Goal: Task Accomplishment & Management: Use online tool/utility

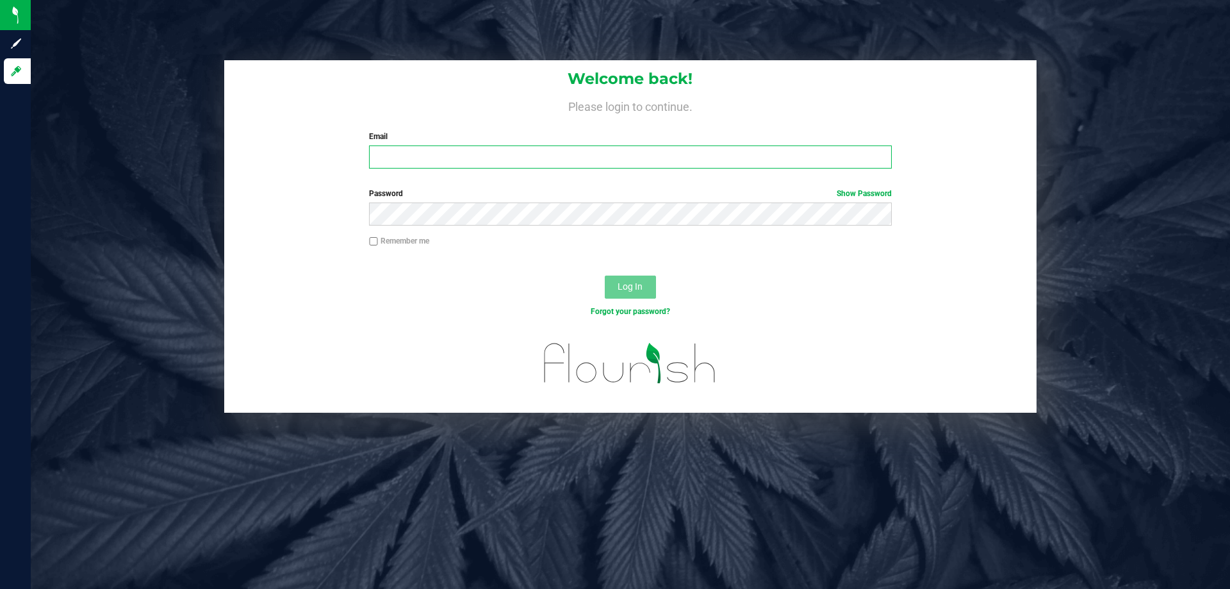
click at [405, 154] on input "Email" at bounding box center [630, 156] width 522 height 23
type input "[EMAIL_ADDRESS][DOMAIN_NAME]"
click at [605, 276] on button "Log In" at bounding box center [630, 287] width 51 height 23
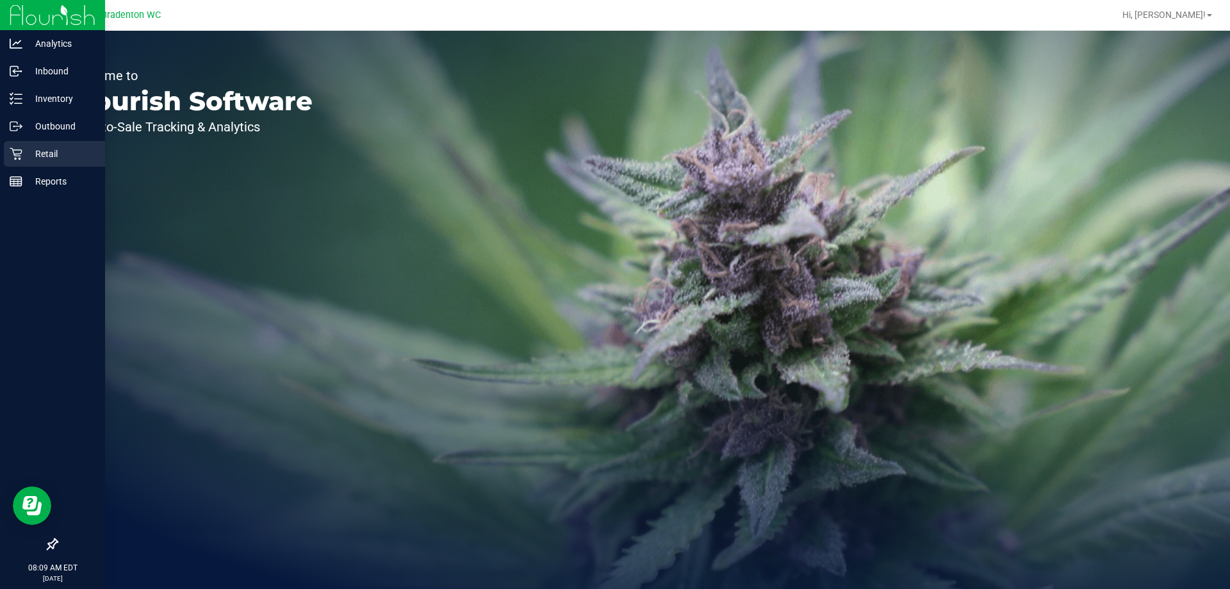
click at [45, 153] on p "Retail" at bounding box center [60, 153] width 77 height 15
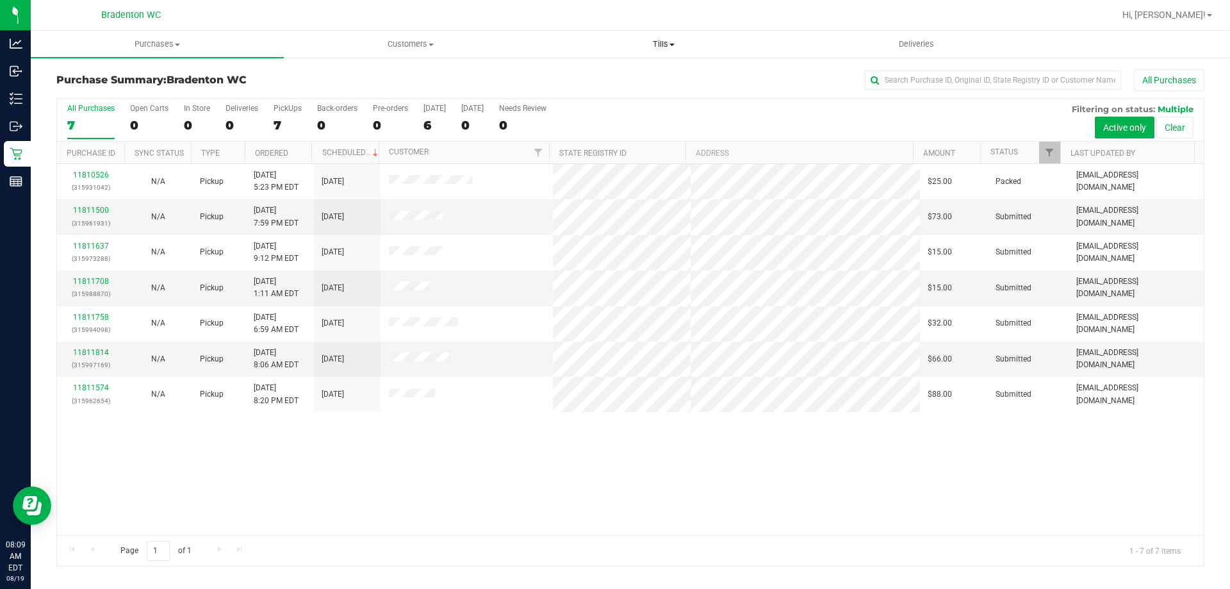
click at [663, 45] on span "Tills" at bounding box center [664, 44] width 252 height 12
click at [606, 75] on span "Manage tills" at bounding box center [580, 77] width 87 height 11
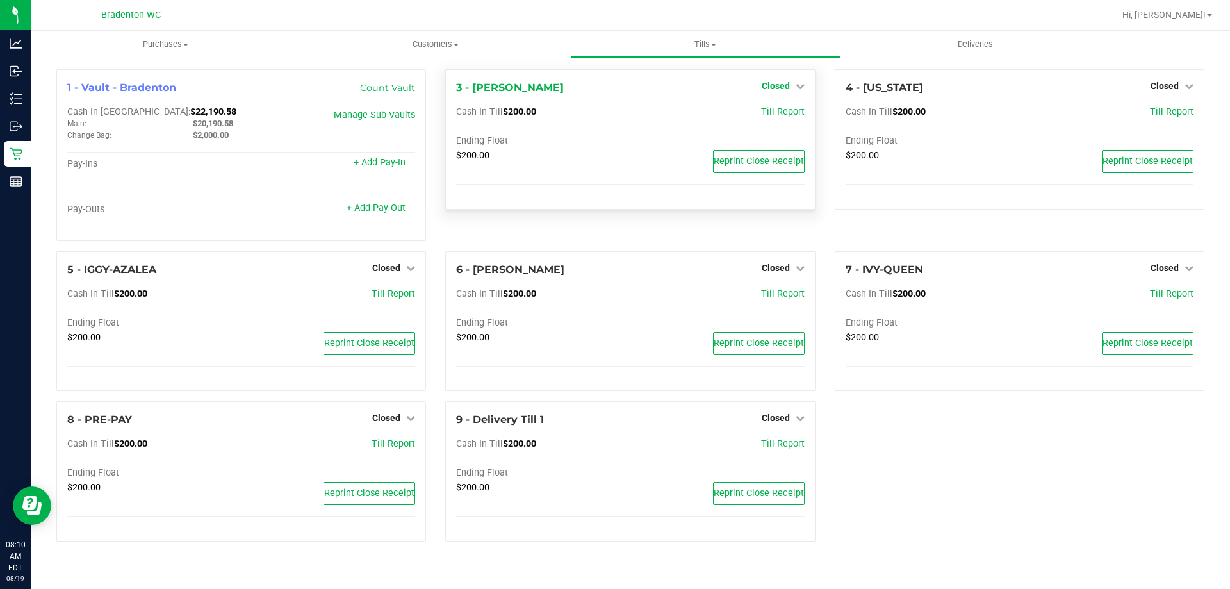
click at [771, 83] on span "Closed" at bounding box center [776, 86] width 28 height 10
click at [770, 117] on link "Open Till" at bounding box center [776, 113] width 34 height 10
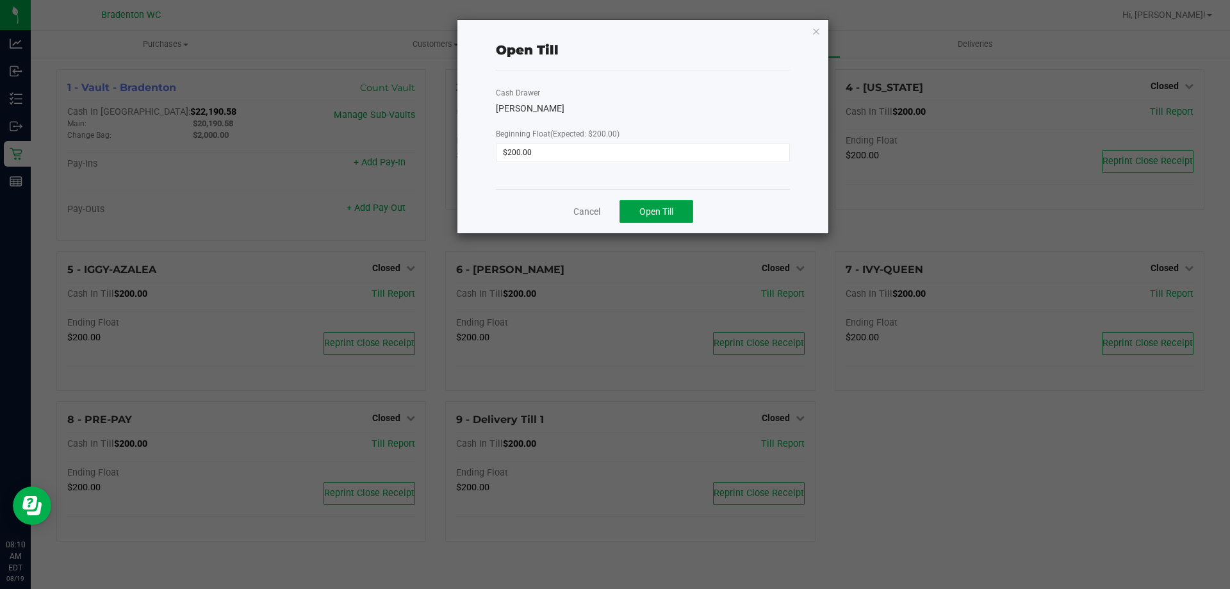
click at [661, 213] on span "Open Till" at bounding box center [656, 211] width 34 height 10
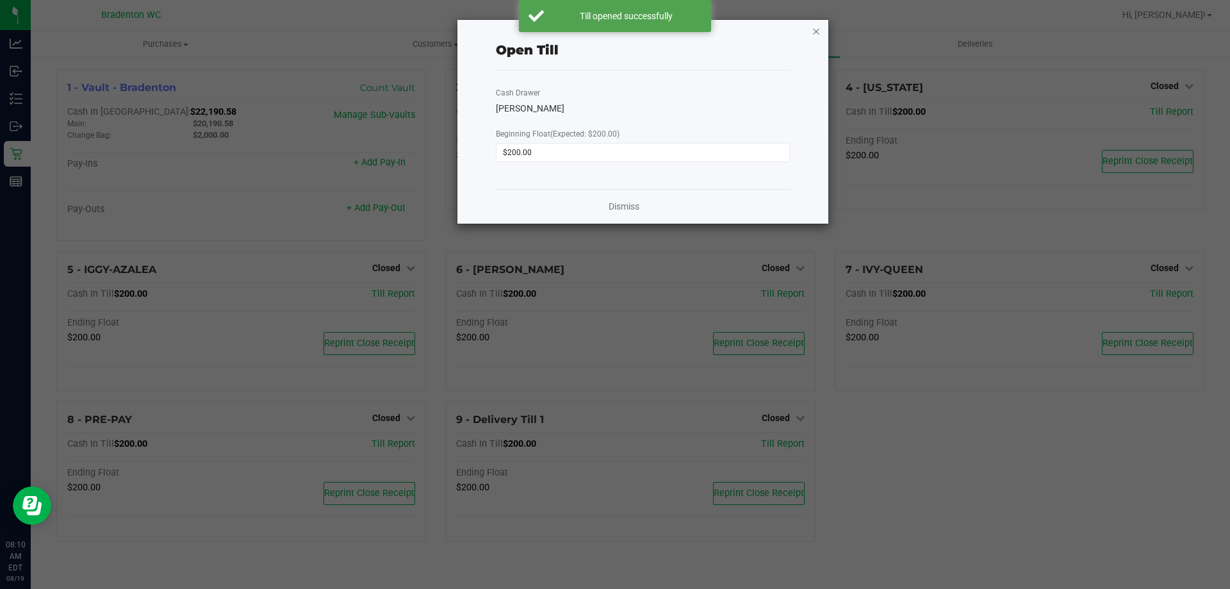
click at [816, 33] on icon "button" at bounding box center [816, 30] width 9 height 15
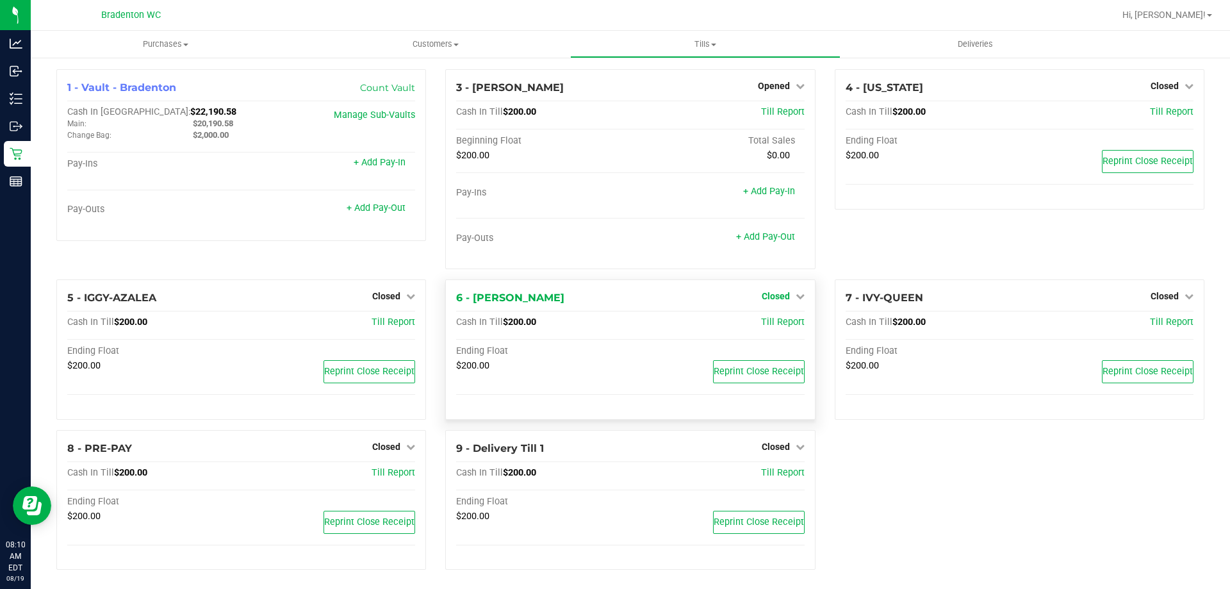
click at [786, 295] on link "Closed" at bounding box center [783, 296] width 43 height 10
click at [768, 322] on link "Open Till" at bounding box center [776, 323] width 34 height 10
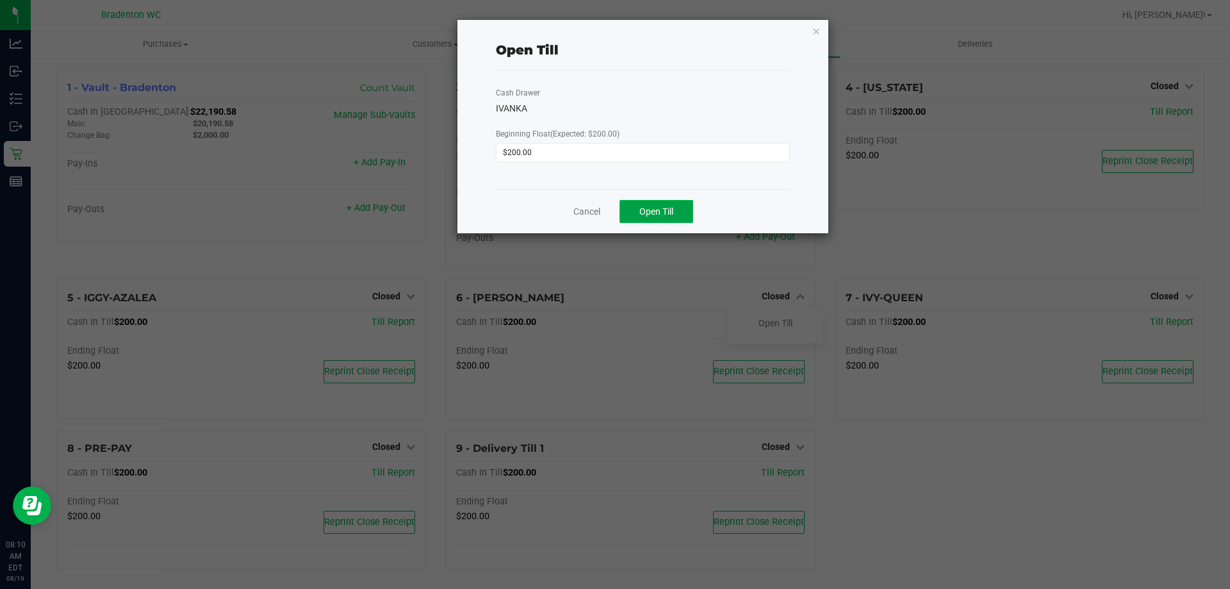
click at [673, 210] on span "Open Till" at bounding box center [656, 211] width 34 height 10
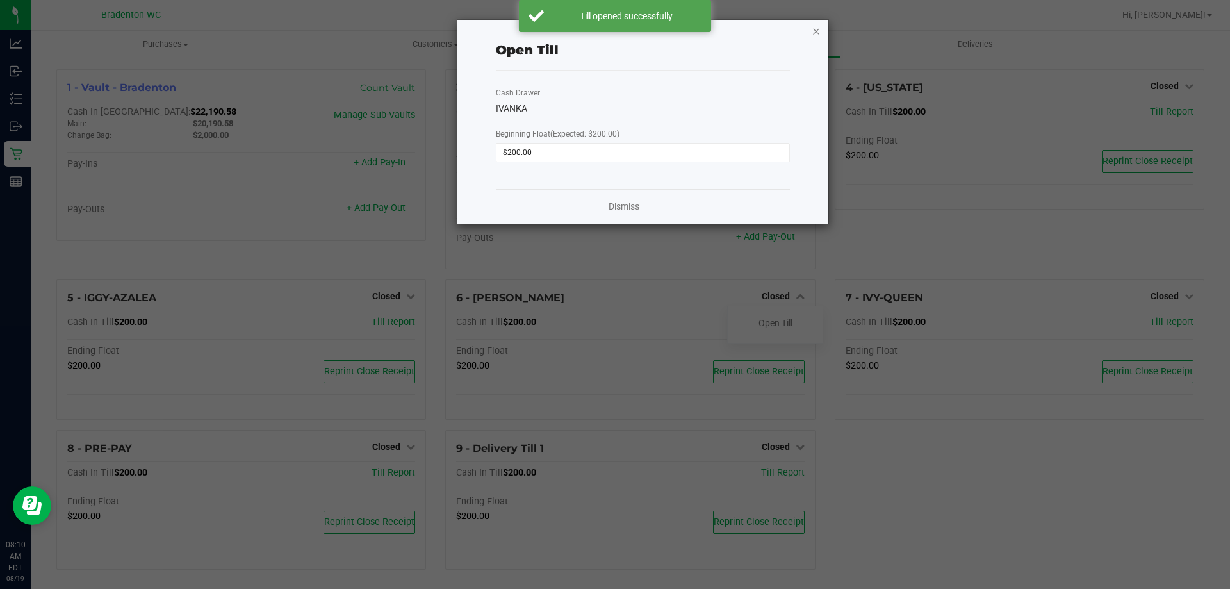
click at [818, 29] on icon "button" at bounding box center [816, 30] width 9 height 15
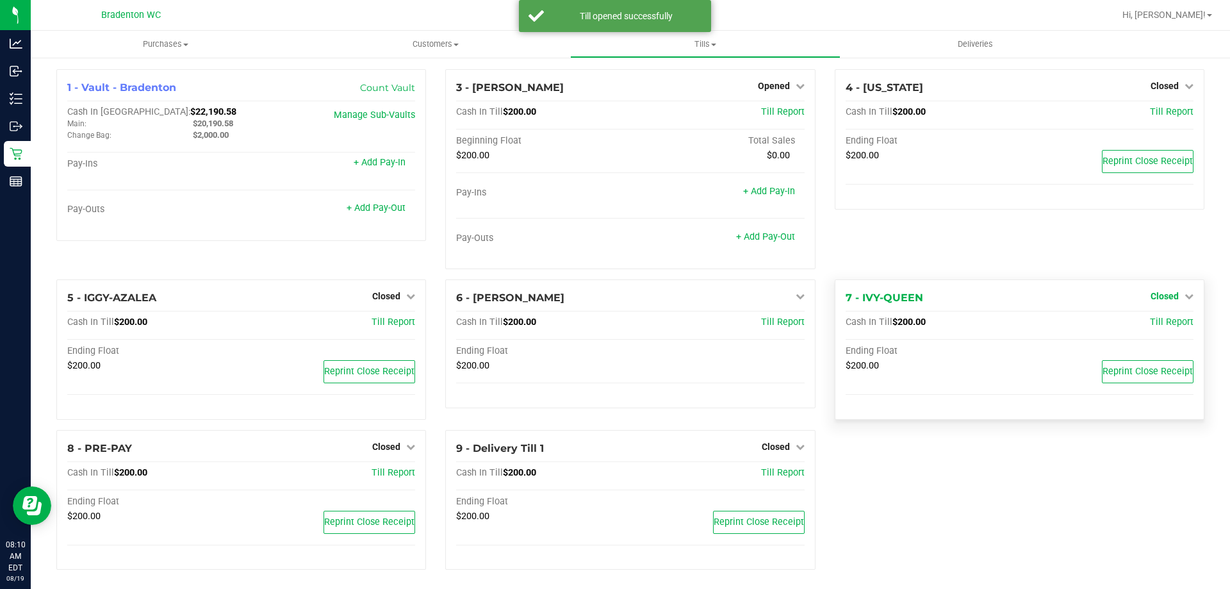
click at [1155, 291] on span "Closed" at bounding box center [1165, 296] width 28 height 10
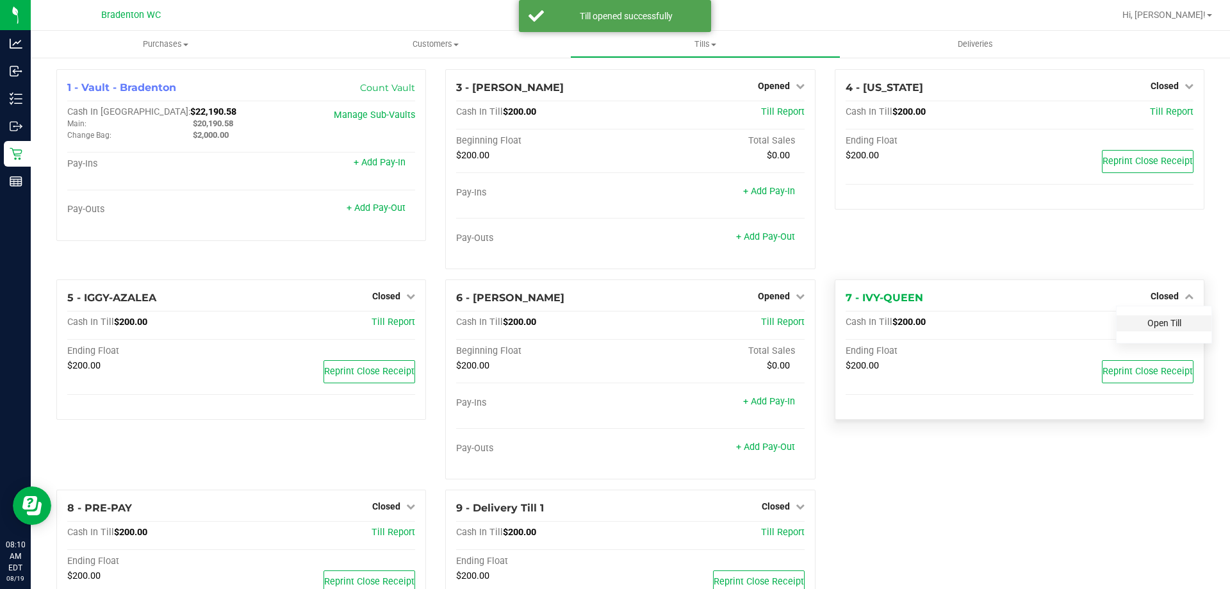
click at [1154, 322] on link "Open Till" at bounding box center [1165, 323] width 34 height 10
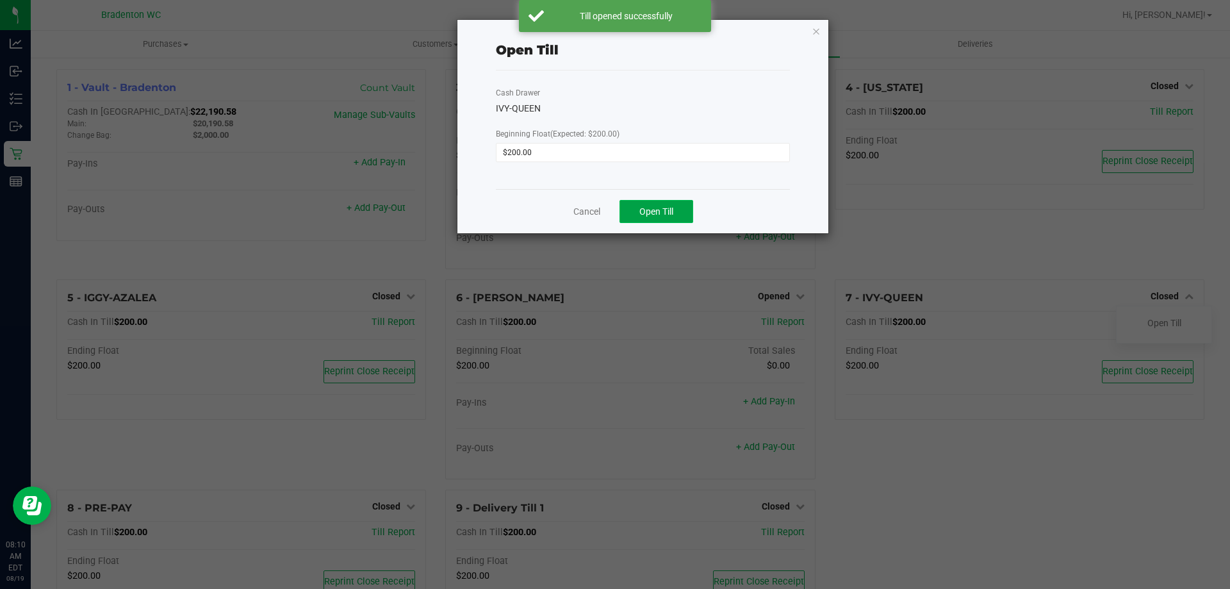
click at [682, 210] on button "Open Till" at bounding box center [657, 211] width 74 height 23
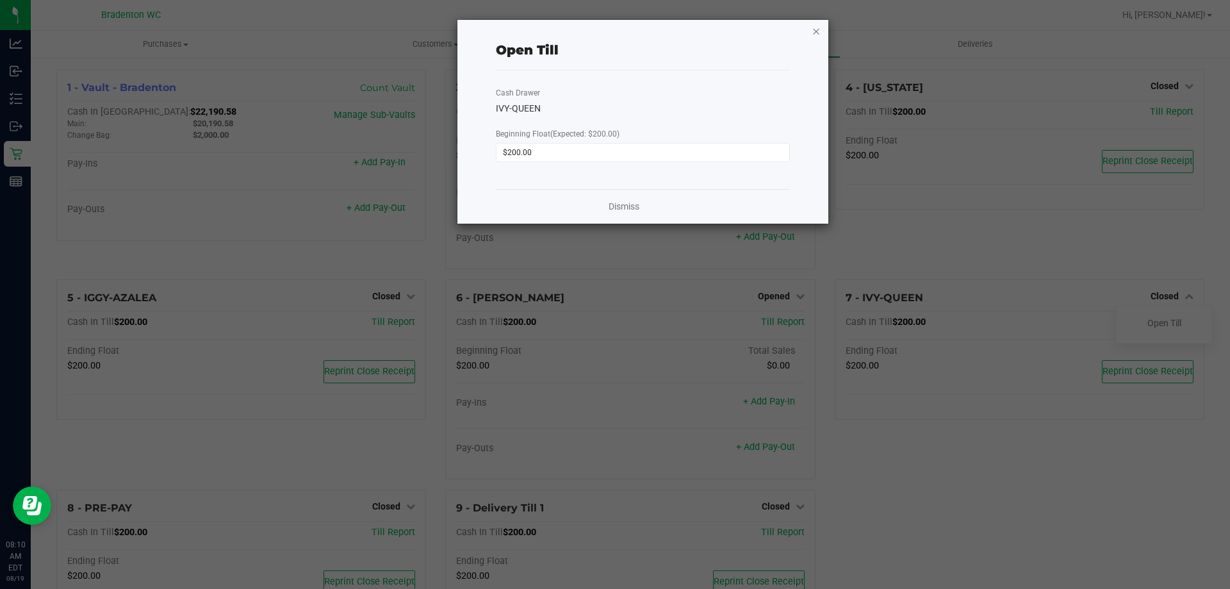
click at [817, 31] on icon "button" at bounding box center [816, 30] width 9 height 15
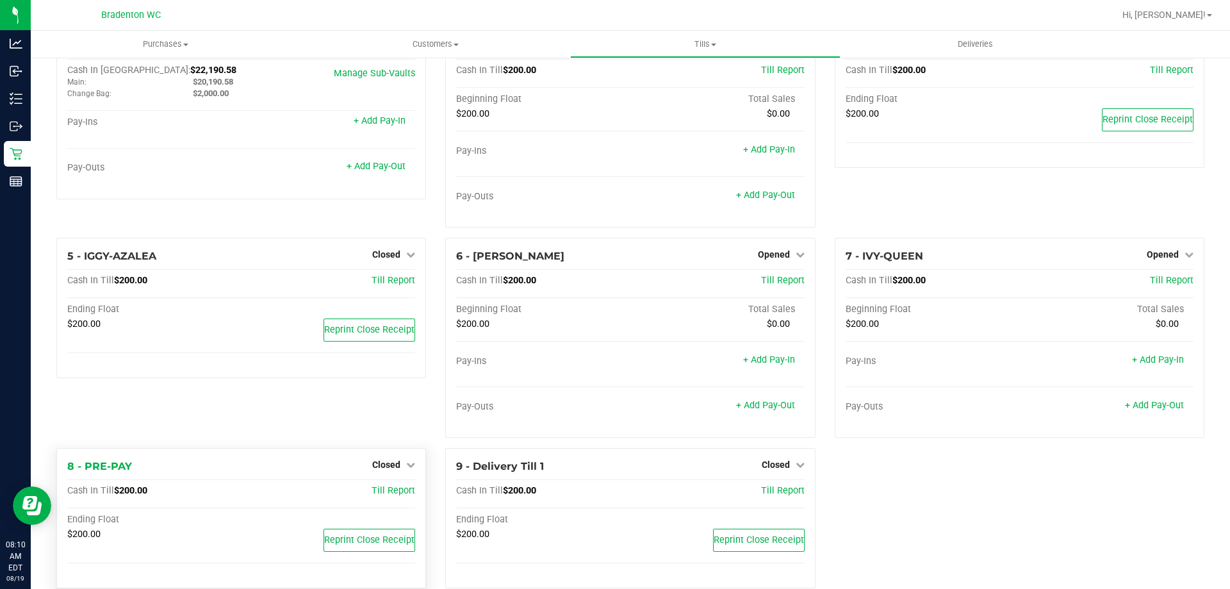
scroll to position [64, 0]
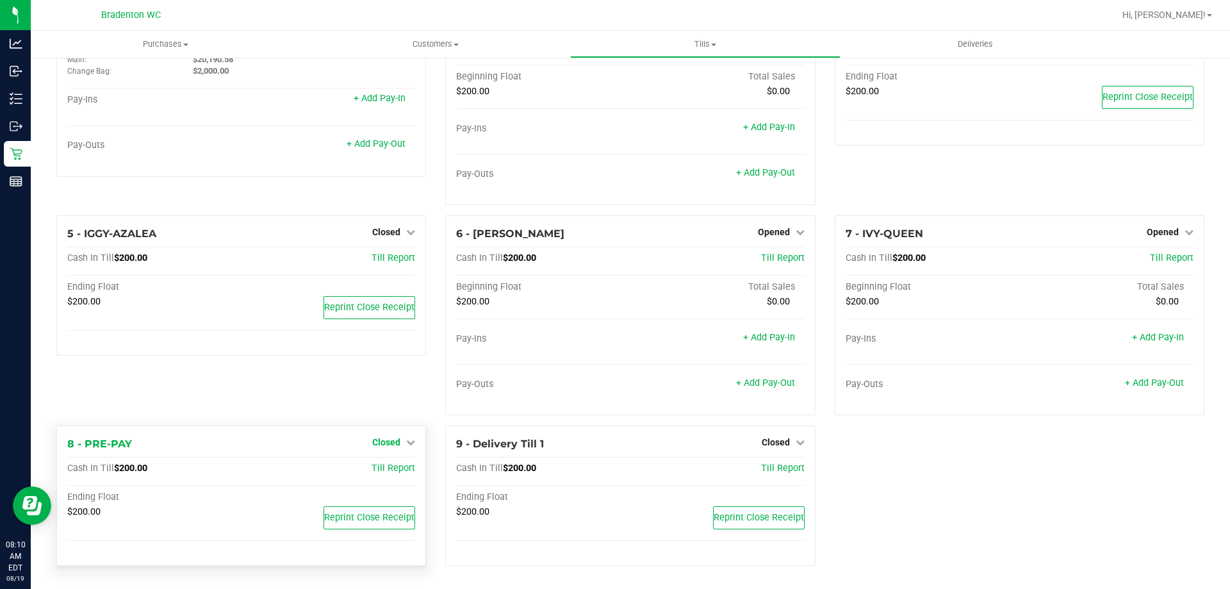
click at [392, 439] on span "Closed" at bounding box center [386, 442] width 28 height 10
click at [381, 466] on link "Open Till" at bounding box center [386, 469] width 34 height 10
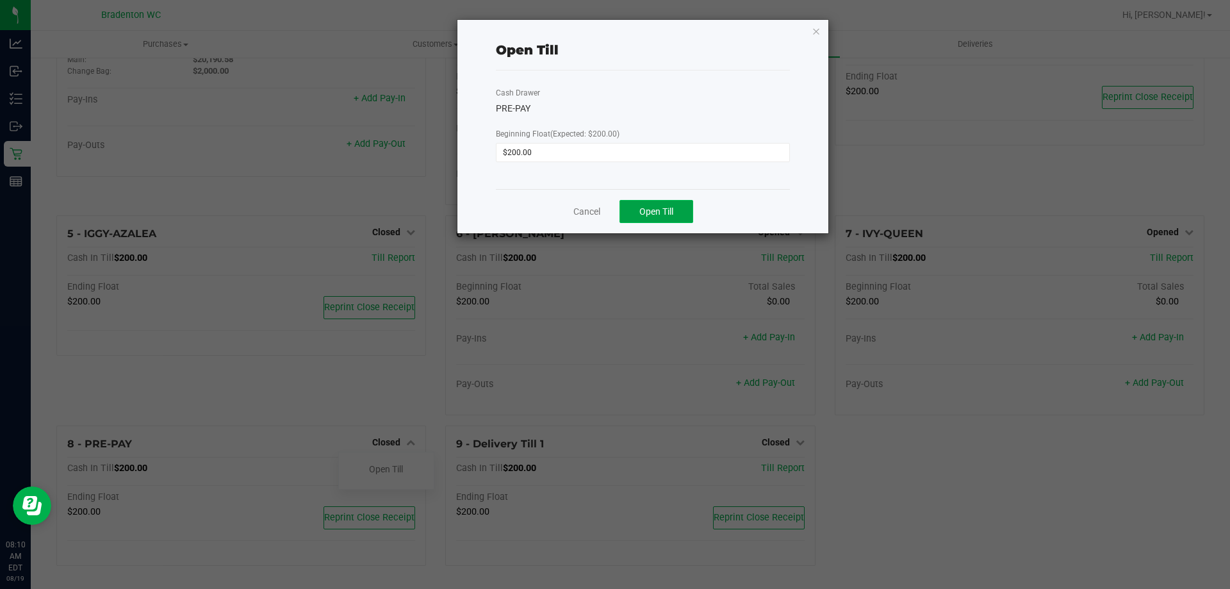
click at [663, 206] on span "Open Till" at bounding box center [656, 211] width 34 height 10
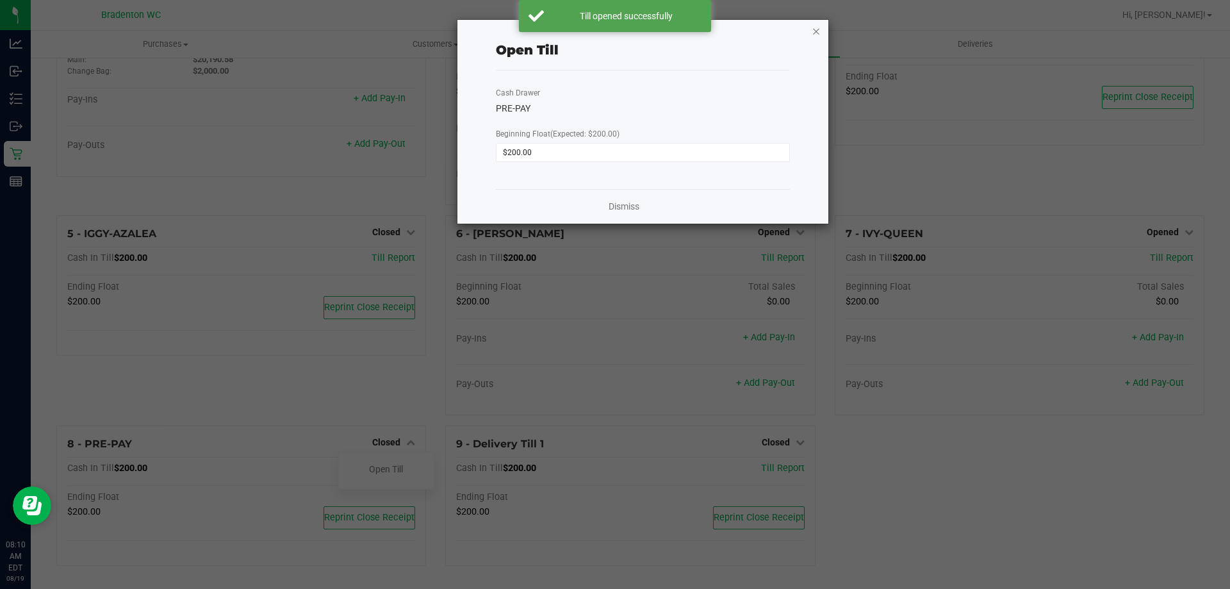
click at [814, 34] on icon "button" at bounding box center [816, 30] width 9 height 15
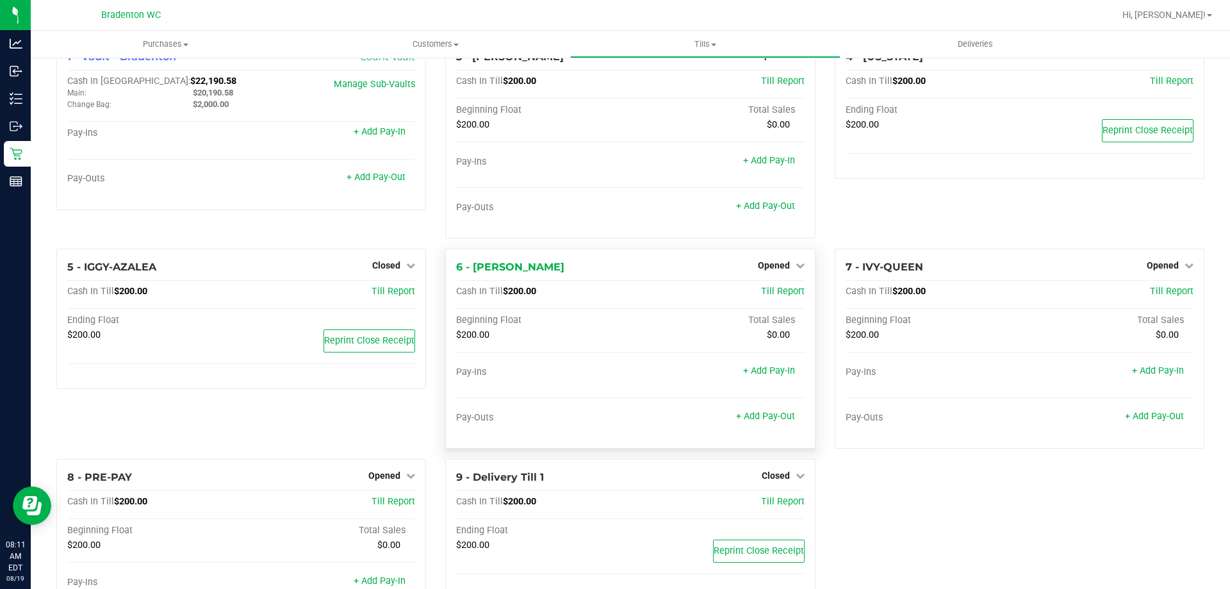
scroll to position [0, 0]
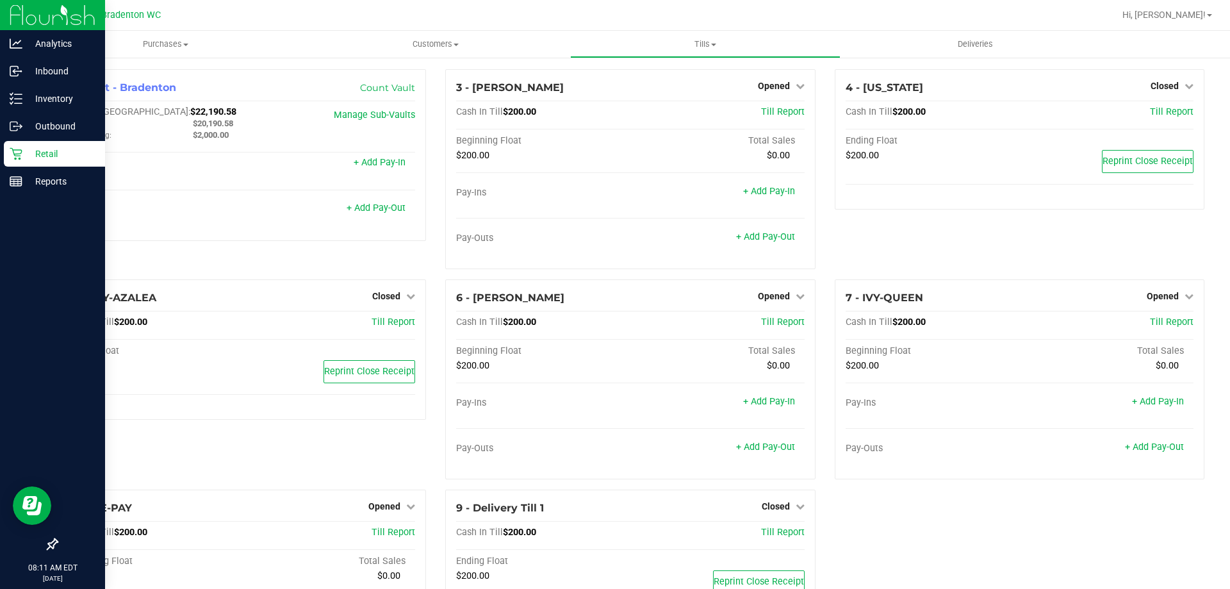
click at [54, 154] on p "Retail" at bounding box center [60, 153] width 77 height 15
